Goal: Information Seeking & Learning: Learn about a topic

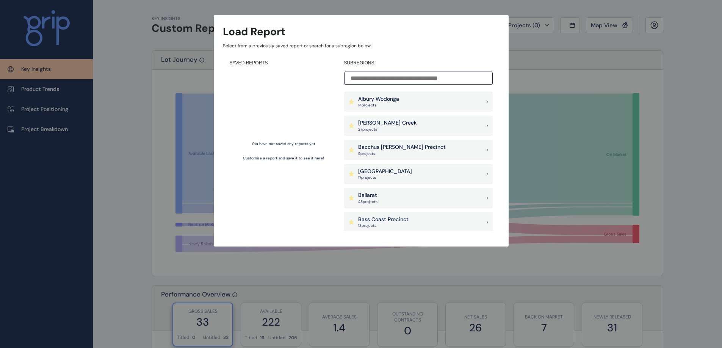
click at [389, 123] on p "[PERSON_NAME] Creek" at bounding box center [387, 123] width 58 height 8
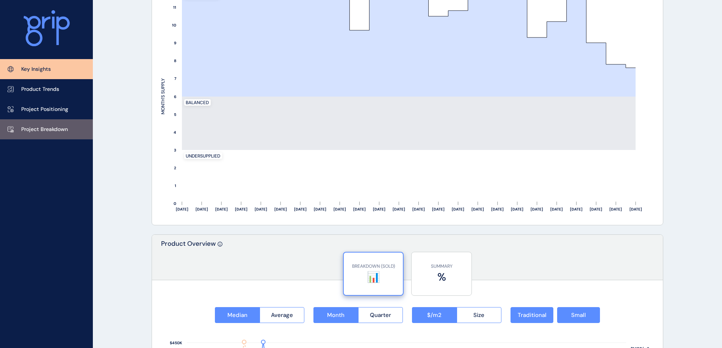
scroll to position [720, 0]
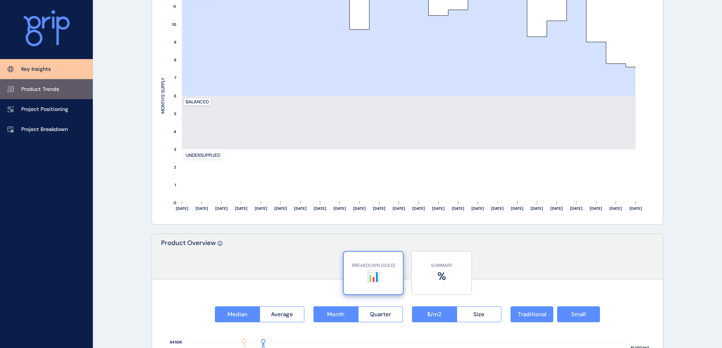
click at [41, 92] on p "Product Trends" at bounding box center [40, 90] width 38 height 8
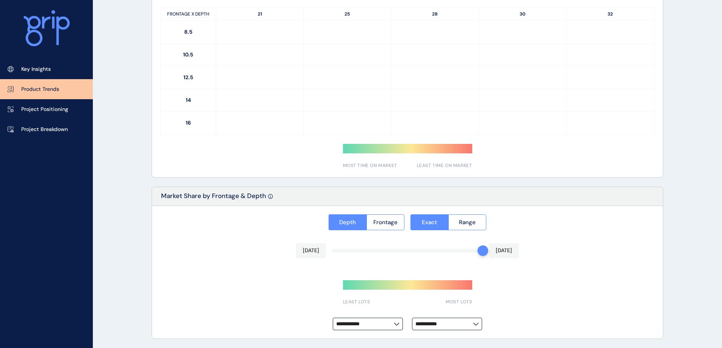
type input "**********"
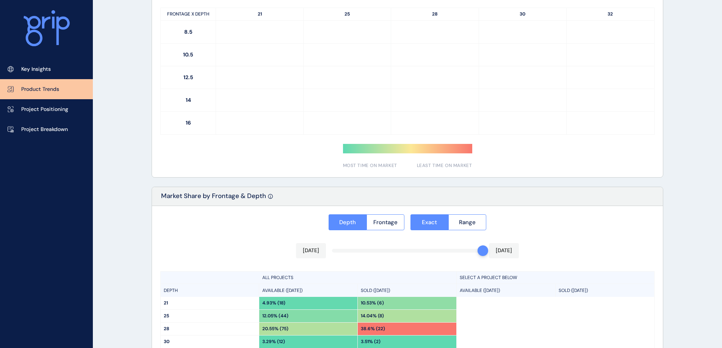
scroll to position [539, 0]
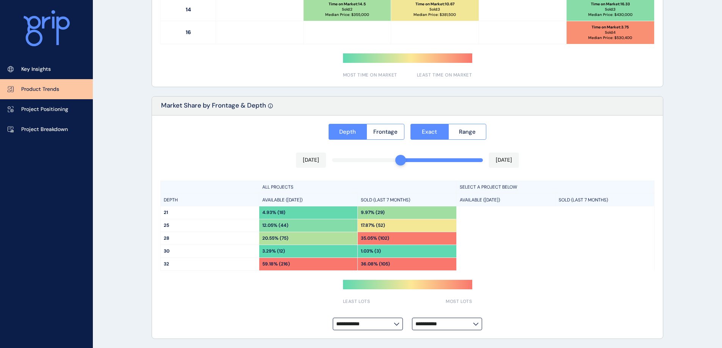
drag, startPoint x: 482, startPoint y: 162, endPoint x: 403, endPoint y: 164, distance: 79.3
click at [403, 164] on div at bounding box center [400, 160] width 11 height 11
click at [381, 135] on span "Frontage" at bounding box center [385, 132] width 24 height 8
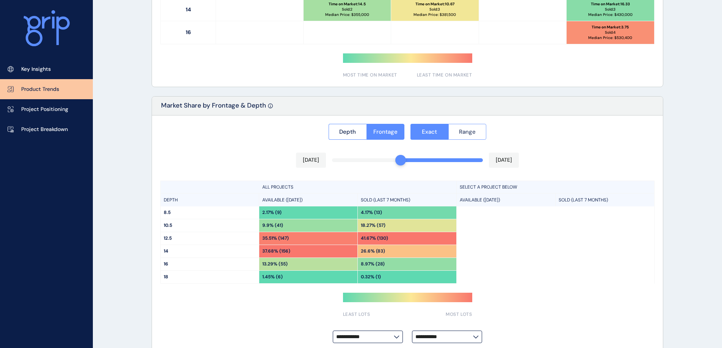
click at [458, 129] on button "Range" at bounding box center [467, 132] width 38 height 16
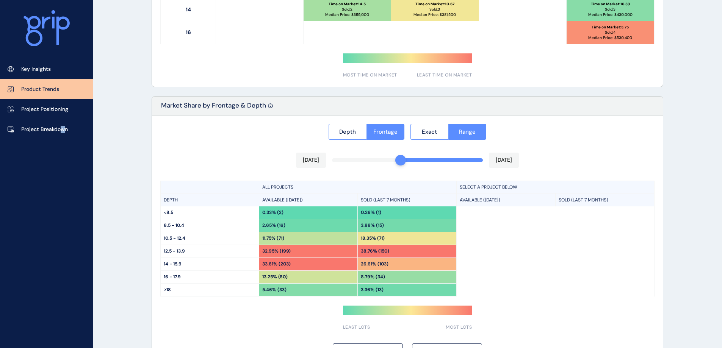
drag, startPoint x: 413, startPoint y: 262, endPoint x: 64, endPoint y: 227, distance: 350.9
click at [64, 226] on div "Key Insights Product Trends Project Positioning Project Breakdown" at bounding box center [46, 174] width 93 height 348
drag, startPoint x: 401, startPoint y: 163, endPoint x: 331, endPoint y: 161, distance: 70.9
click at [331, 161] on div "**********" at bounding box center [407, 240] width 511 height 249
click at [353, 132] on span "Depth" at bounding box center [347, 132] width 17 height 8
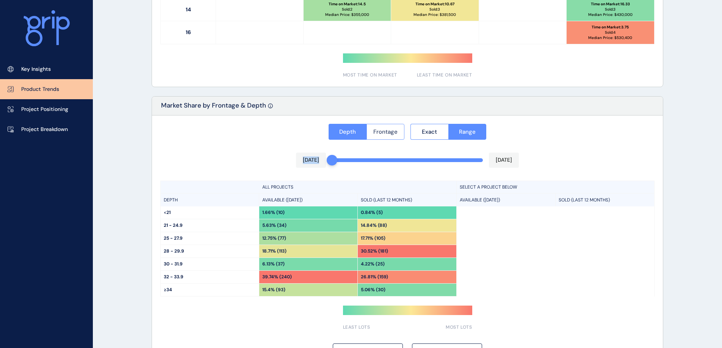
click at [383, 131] on span "Frontage" at bounding box center [385, 132] width 24 height 8
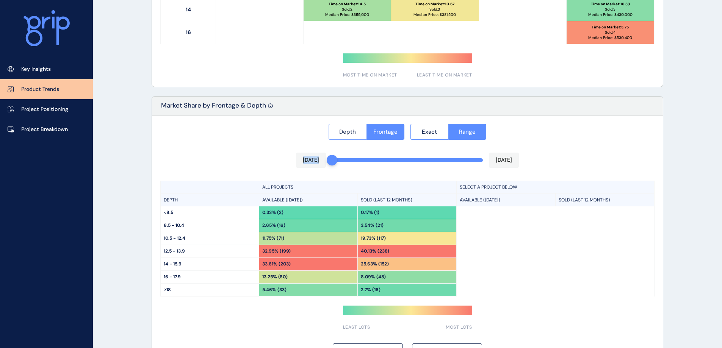
click at [344, 133] on span "Depth" at bounding box center [347, 132] width 17 height 8
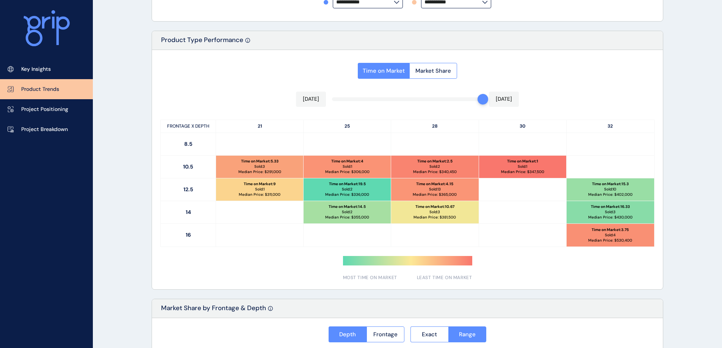
scroll to position [336, 0]
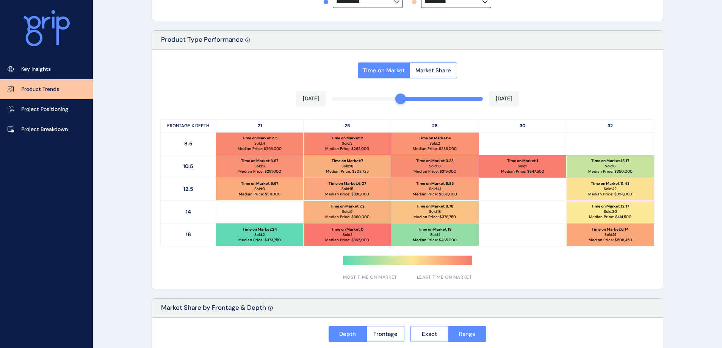
drag, startPoint x: 478, startPoint y: 98, endPoint x: 395, endPoint y: 96, distance: 83.8
click at [395, 96] on div "[DATE] [DATE]" at bounding box center [407, 98] width 223 height 15
drag, startPoint x: 419, startPoint y: 101, endPoint x: 443, endPoint y: 102, distance: 24.3
click at [443, 102] on div "Time on Market Market Share [DATE] [DATE] FRONTAGE X DEPTH 21 25 28 30 32 8.5 T…" at bounding box center [407, 170] width 511 height 240
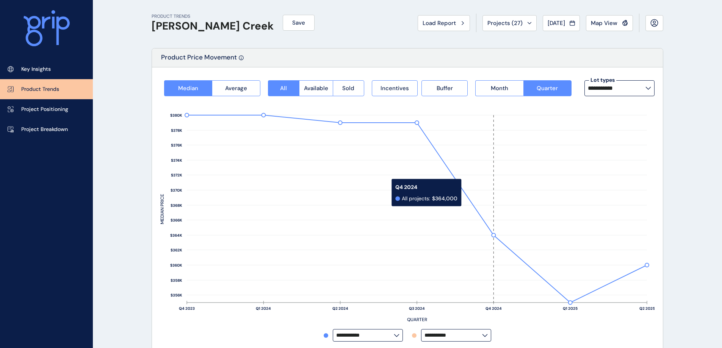
scroll to position [0, 0]
